Goal: Information Seeking & Learning: Learn about a topic

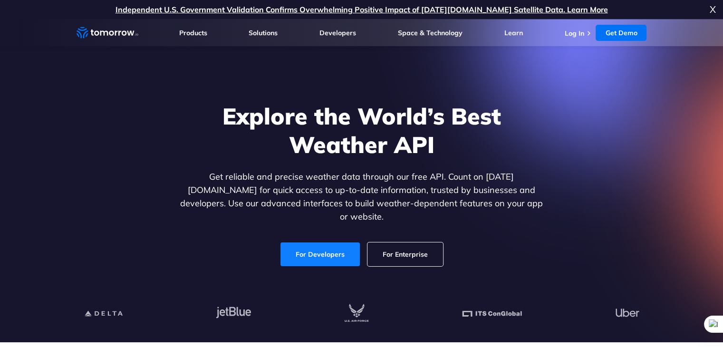
click at [314, 248] on link "For Developers" at bounding box center [319, 254] width 79 height 24
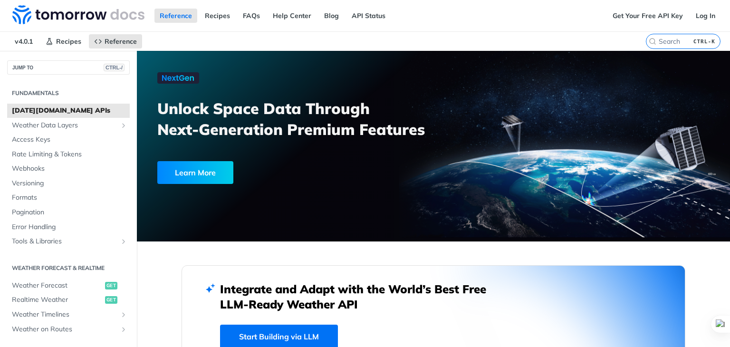
scroll to position [48, 0]
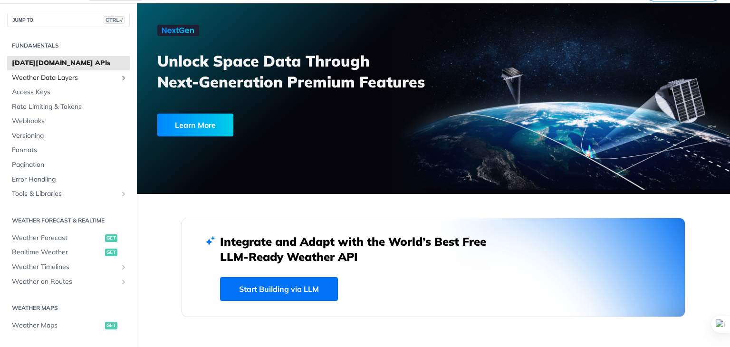
click at [65, 77] on span "Weather Data Layers" at bounding box center [64, 78] width 105 height 10
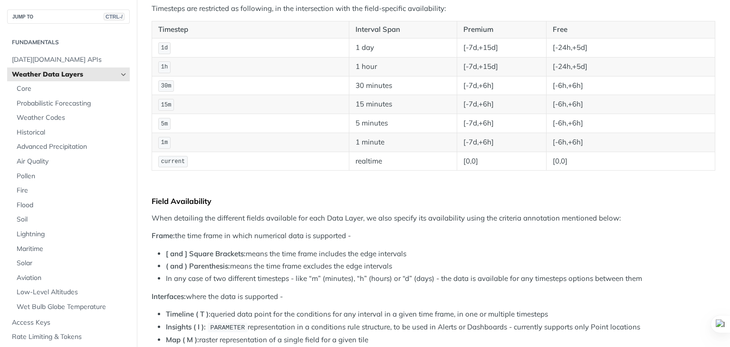
scroll to position [95, 0]
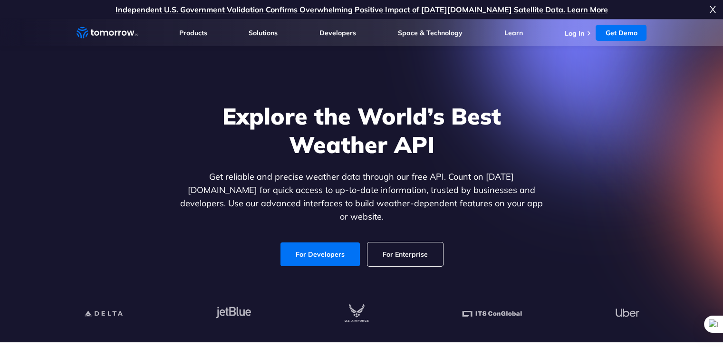
click at [395, 251] on link "For Enterprise" at bounding box center [405, 254] width 76 height 24
